Goal: Find contact information: Find contact information

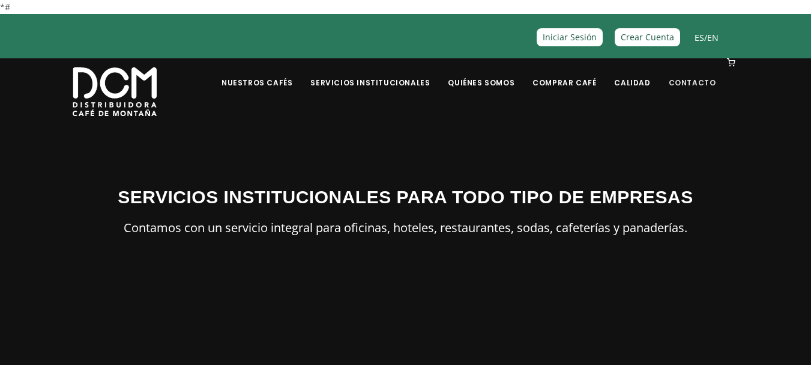
click at [685, 82] on link "Contacto" at bounding box center [693, 73] width 62 height 28
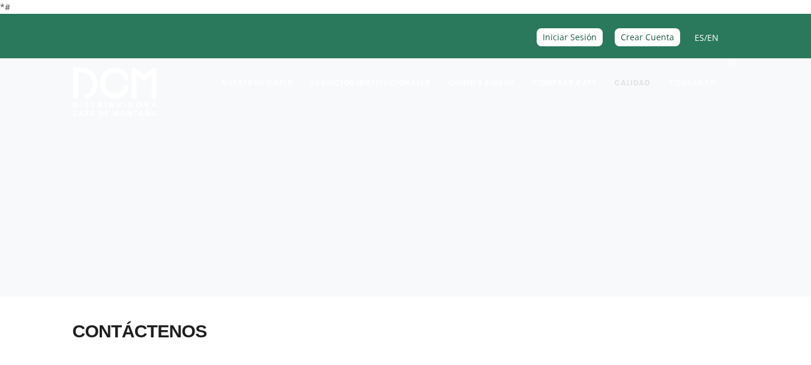
click at [638, 87] on link "Calidad" at bounding box center [632, 73] width 50 height 28
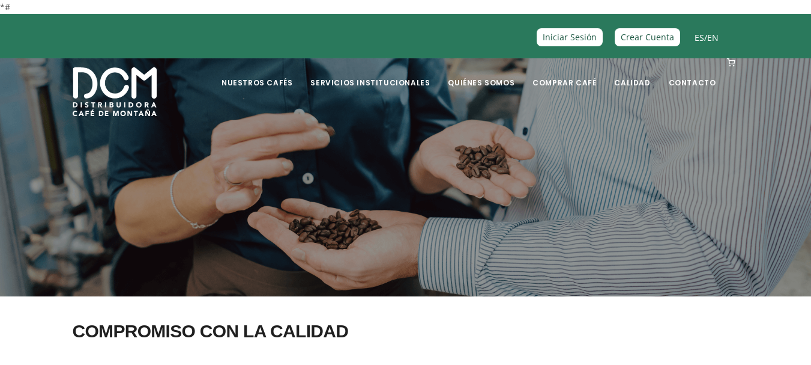
click at [118, 94] on img at bounding box center [115, 91] width 84 height 49
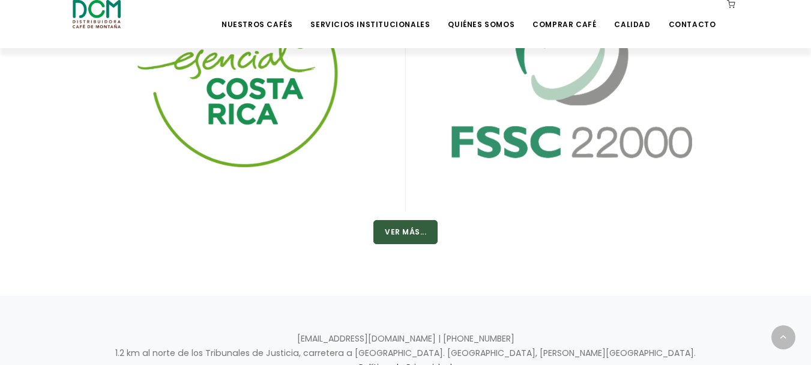
scroll to position [2052, 0]
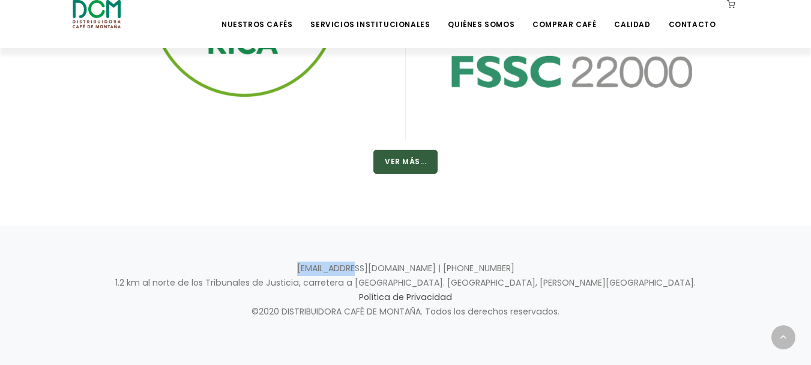
drag, startPoint x: 337, startPoint y: 269, endPoint x: 395, endPoint y: 266, distance: 57.7
click at [395, 266] on p "[EMAIL_ADDRESS][DOMAIN_NAME] | [PHONE_NUMBER] 1.2 km al norte de los Tribunales…" at bounding box center [406, 290] width 667 height 58
copy p "[EMAIL_ADDRESS][DOMAIN_NAME]"
